Goal: Information Seeking & Learning: Learn about a topic

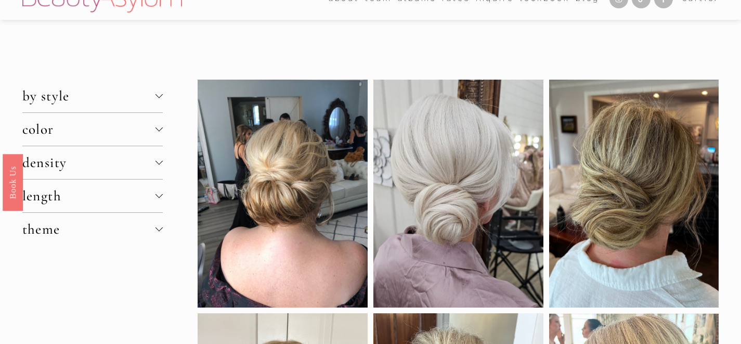
scroll to position [11, 0]
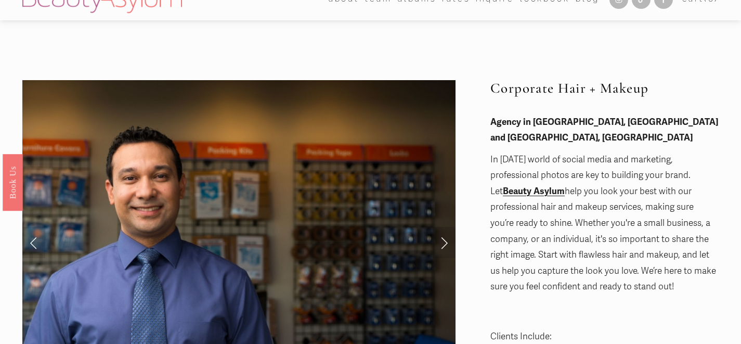
scroll to position [3, 0]
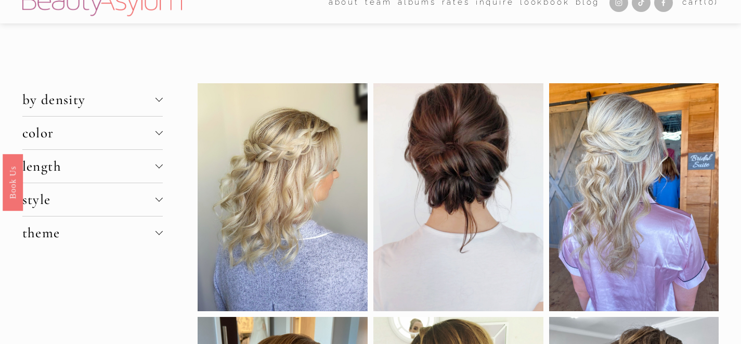
scroll to position [17, 0]
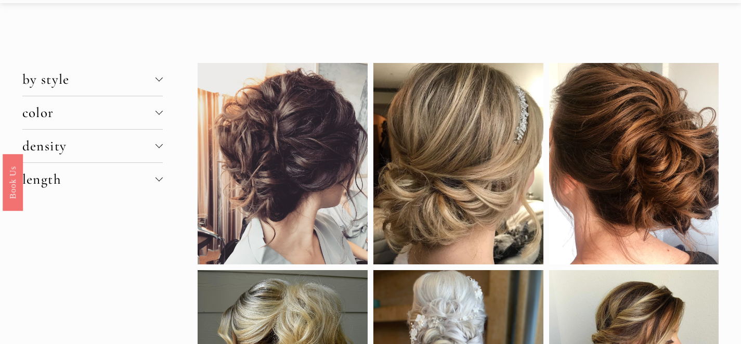
scroll to position [33, 0]
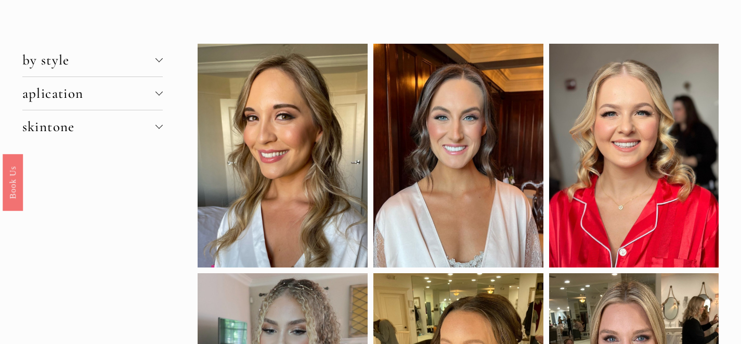
scroll to position [44, 0]
